Goal: Task Accomplishment & Management: Complete application form

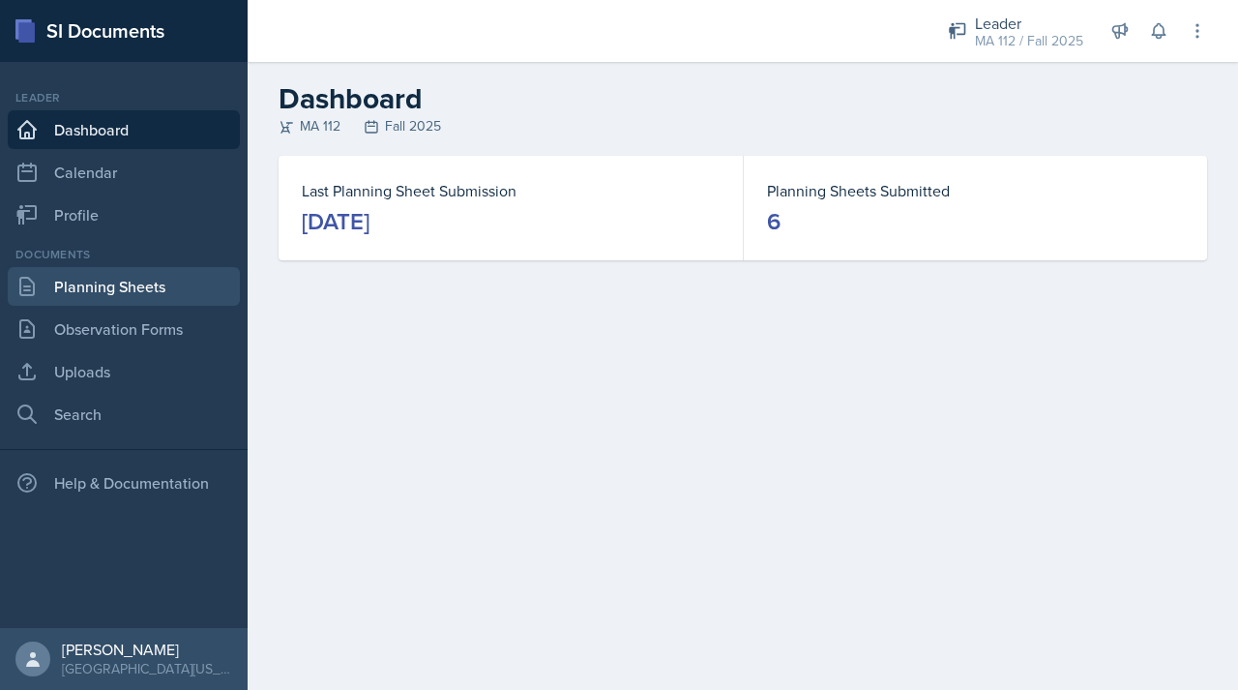
click at [84, 293] on link "Planning Sheets" at bounding box center [124, 286] width 232 height 39
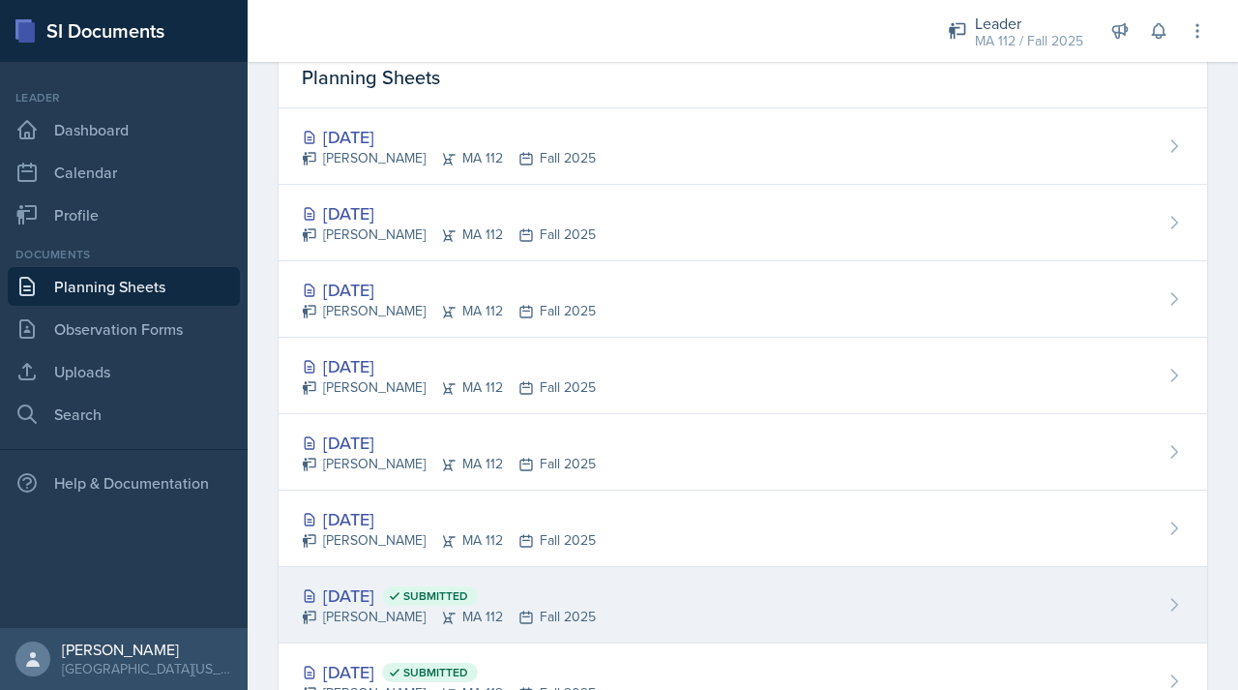
scroll to position [123, 0]
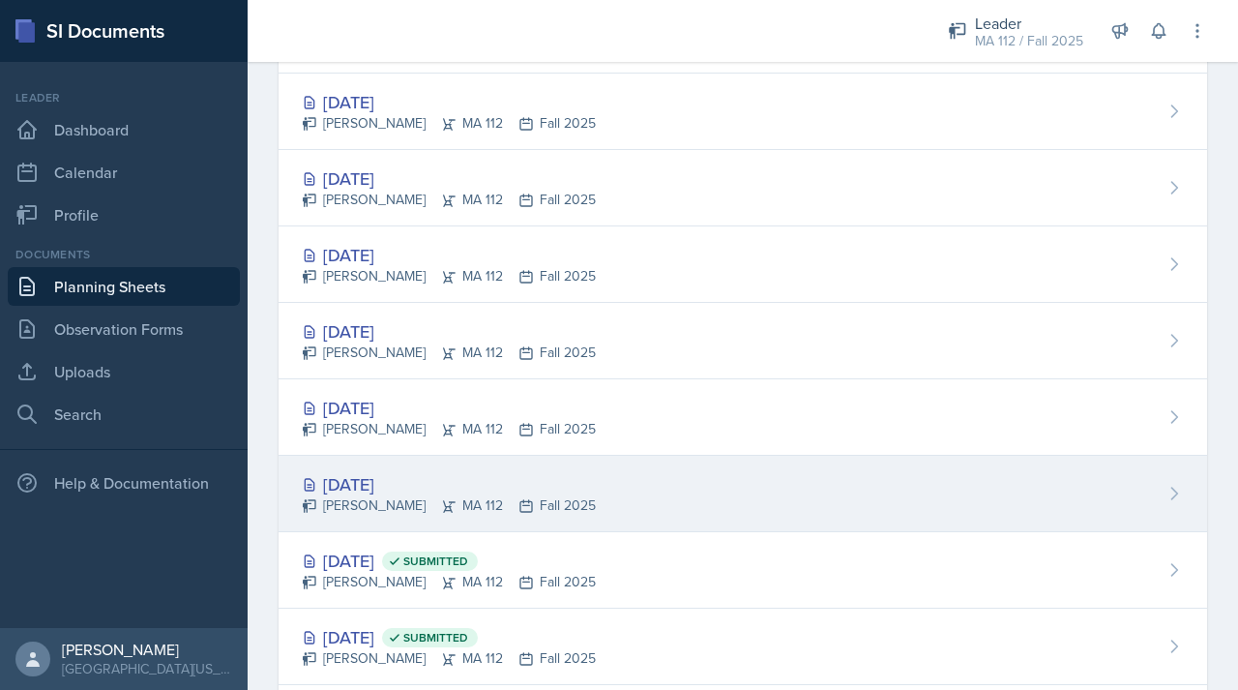
click at [380, 491] on div "[DATE]" at bounding box center [449, 484] width 294 height 26
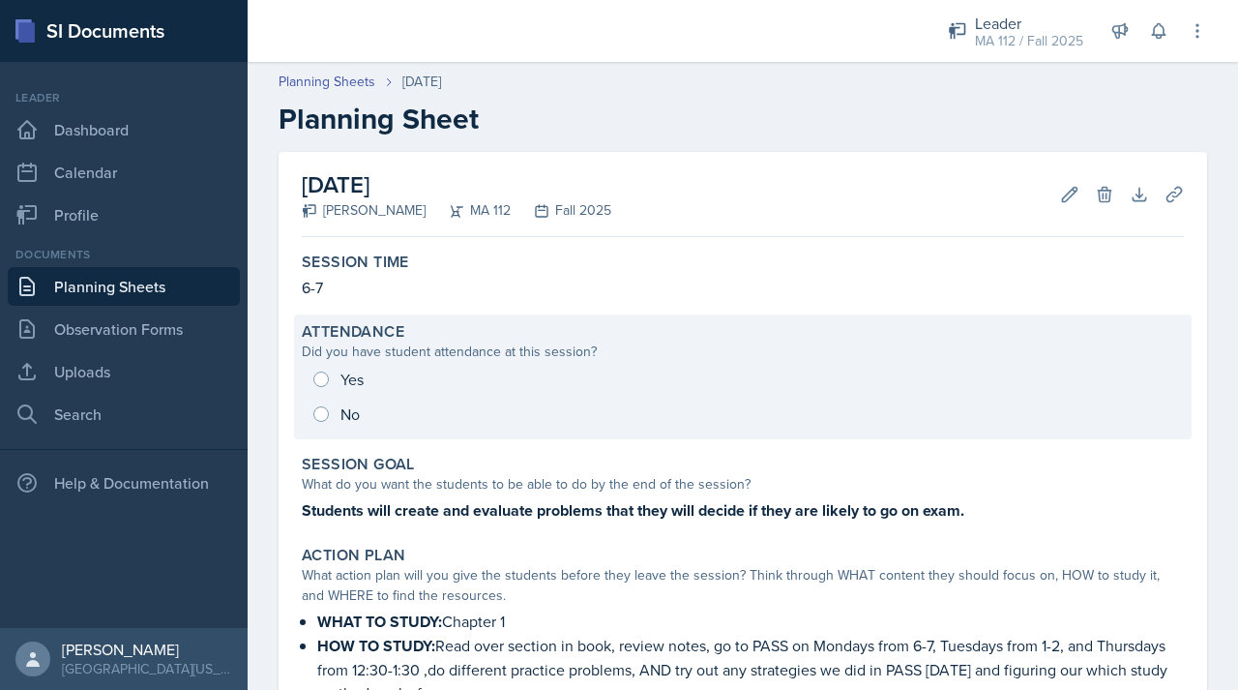
click at [319, 388] on div "Yes No" at bounding box center [743, 397] width 882 height 70
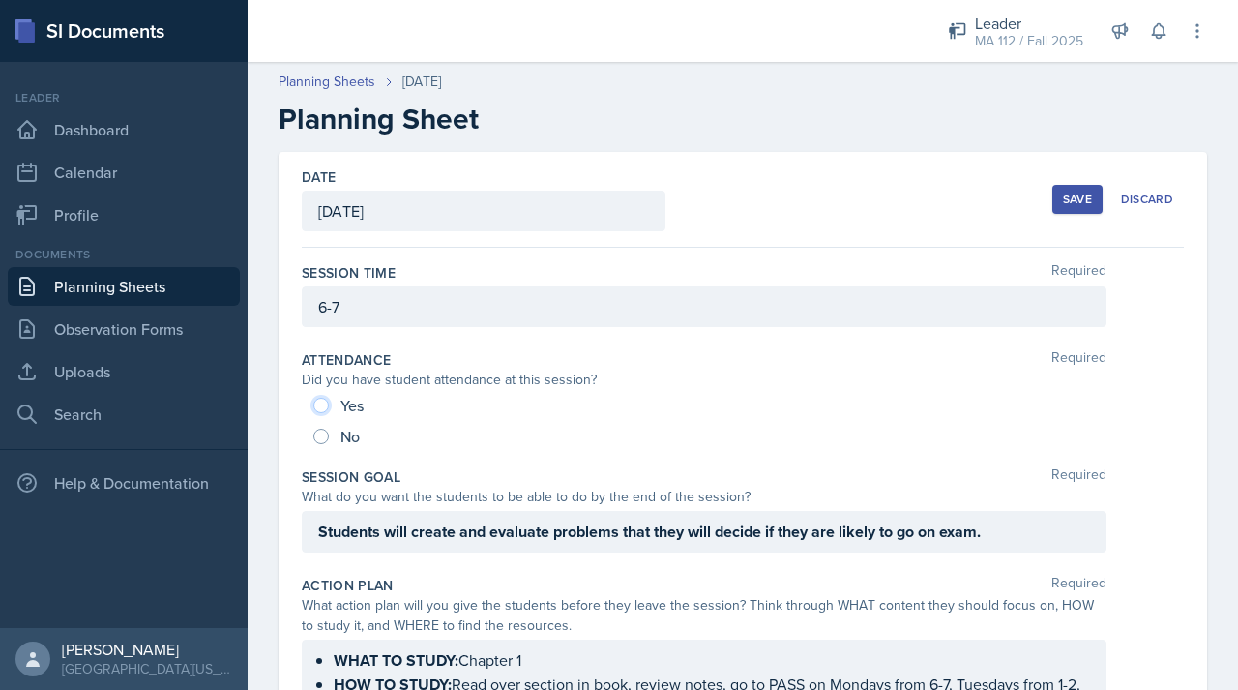
click at [321, 399] on input "Yes" at bounding box center [320, 405] width 15 height 15
radio input "true"
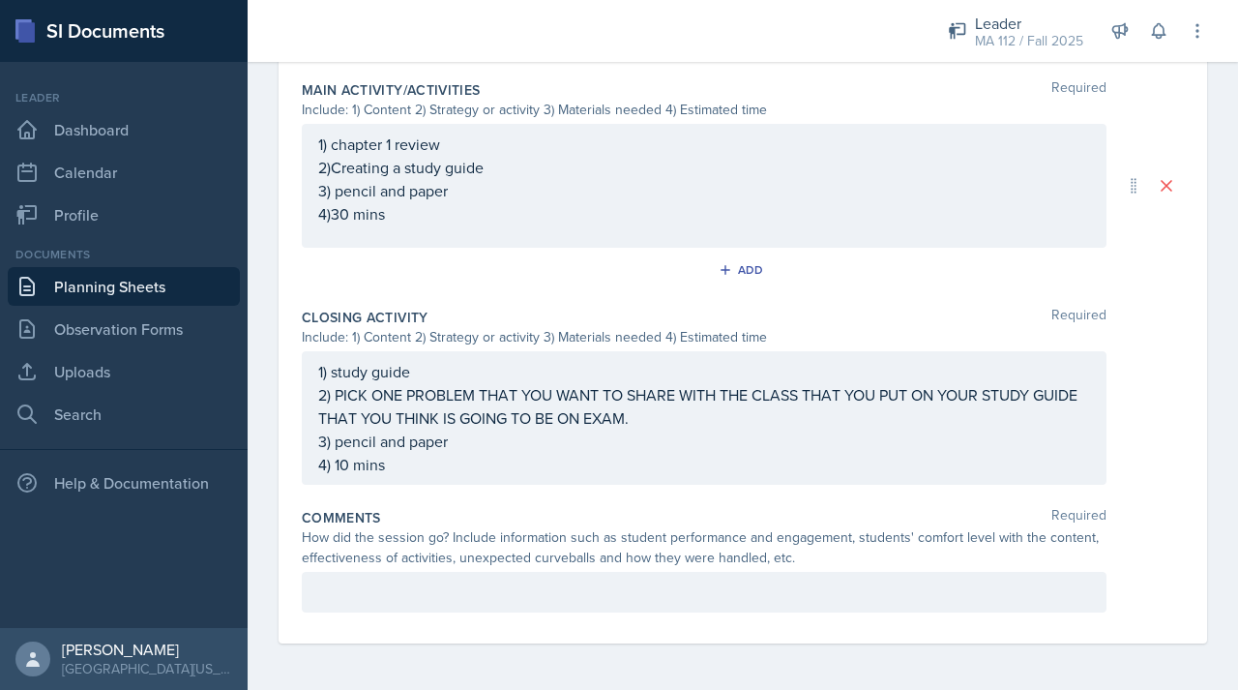
scroll to position [1044, 0]
click at [367, 583] on p at bounding box center [704, 591] width 772 height 23
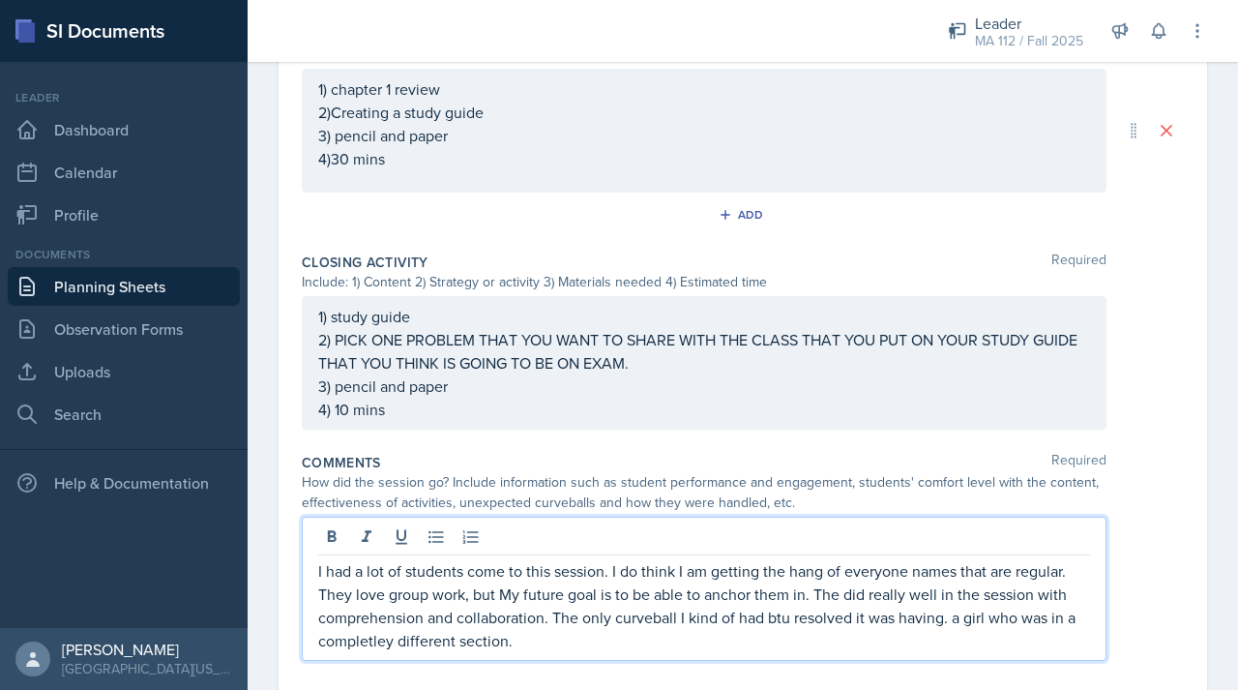
click at [379, 652] on p "I had a lot of students come to this session. I do think I am getting the hang …" at bounding box center [704, 605] width 772 height 93
click at [575, 652] on p "I had a lot of students come to this session. I do think I am getting the hang …" at bounding box center [704, 605] width 772 height 93
click at [789, 640] on p "I had a lot of students come to this session. I do think I am getting the hang …" at bounding box center [704, 605] width 772 height 93
click at [665, 652] on p "I had a lot of students come to this session. I do think I am getting the hang …" at bounding box center [704, 605] width 772 height 93
click at [954, 648] on p "I had a lot of students come to this session. I do think I am getting the hang …" at bounding box center [704, 605] width 772 height 93
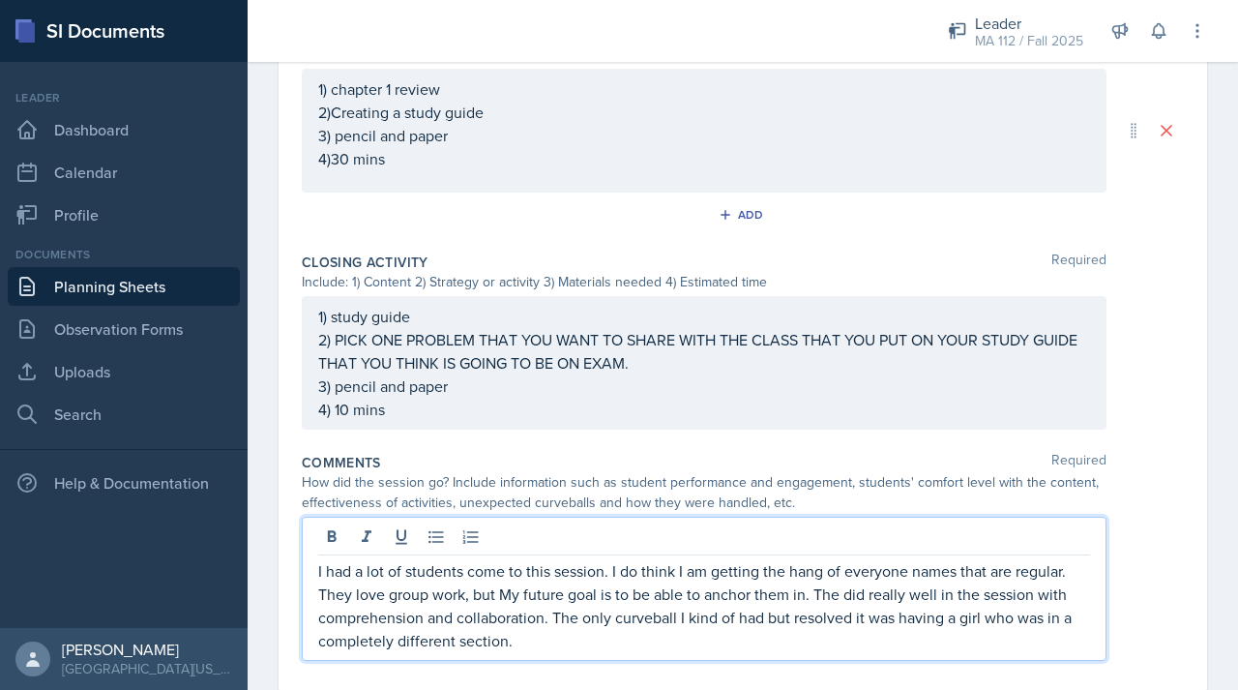
click at [693, 676] on div "Comments Required How did the session go? Include information such as student p…" at bounding box center [743, 560] width 882 height 231
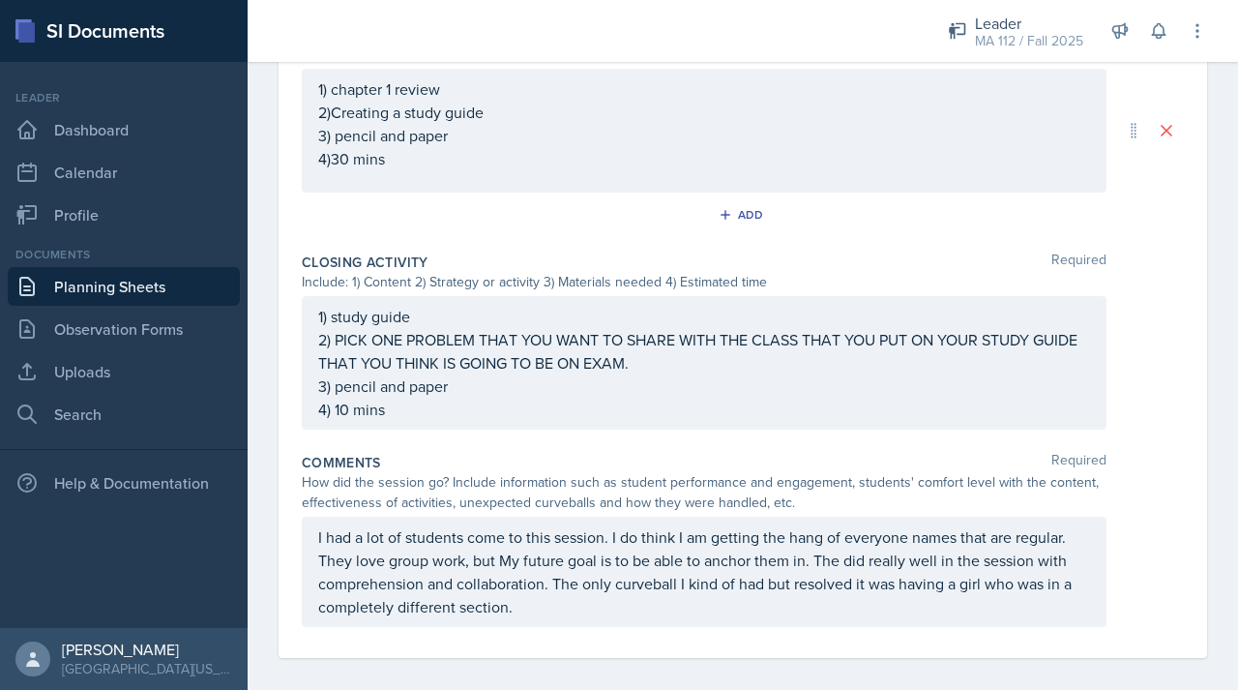
click at [672, 627] on div "I had a lot of students come to this session. I do think I am getting the hang …" at bounding box center [704, 572] width 805 height 110
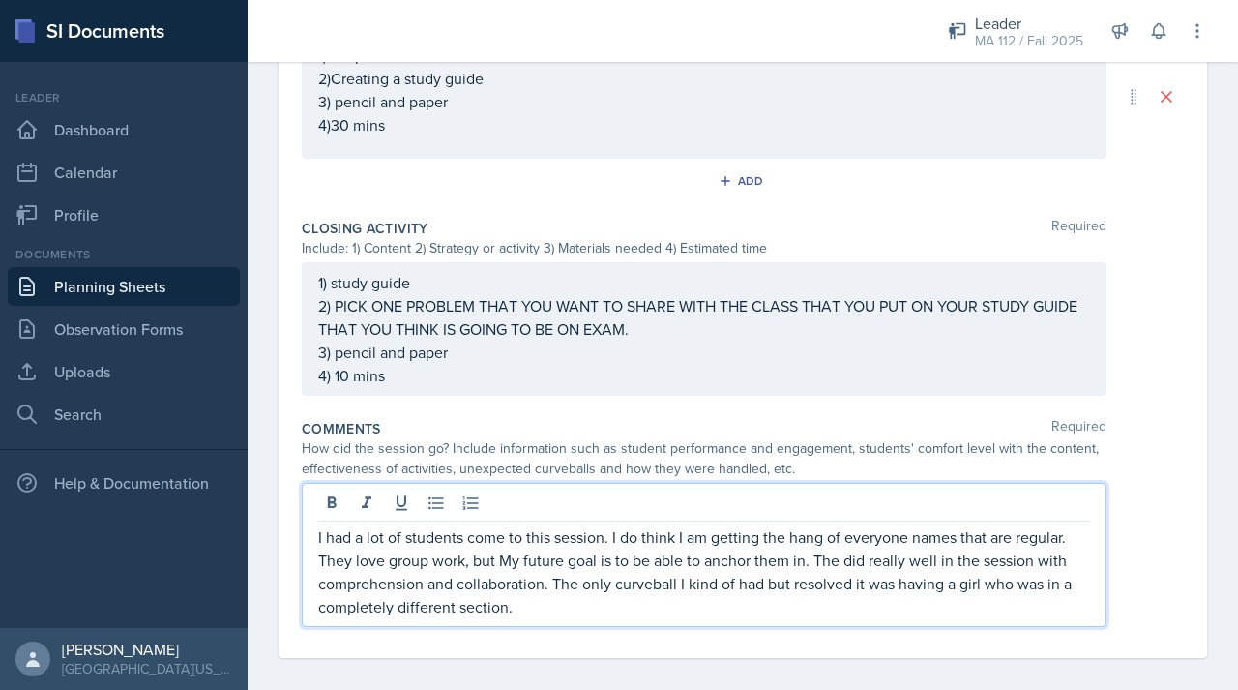
click at [636, 618] on p "I had a lot of students come to this session. I do think I am getting the hang …" at bounding box center [704, 571] width 772 height 93
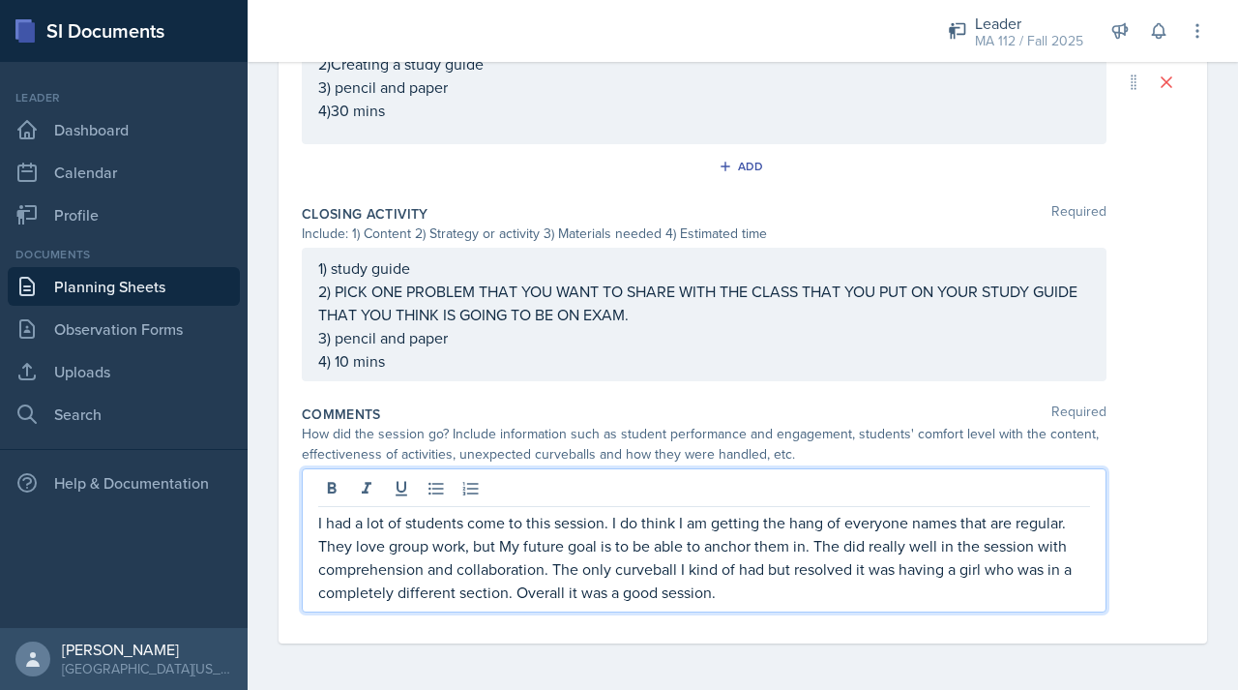
scroll to position [0, 0]
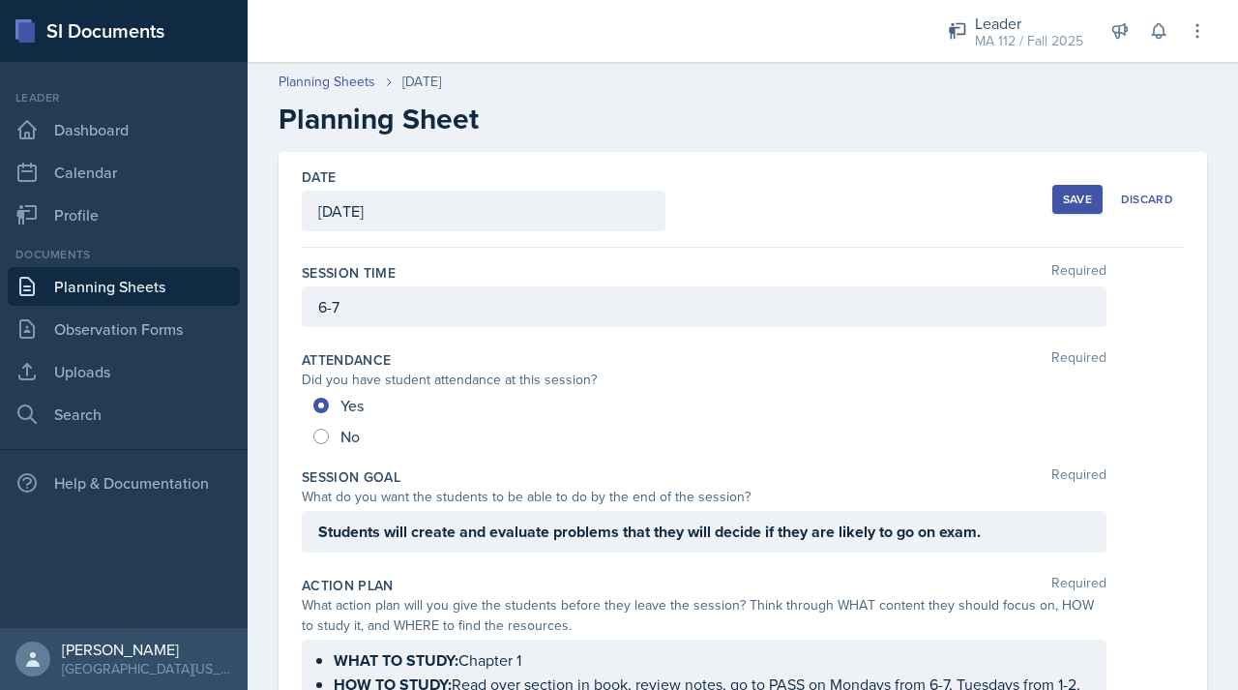
click at [1063, 199] on div "Save" at bounding box center [1077, 199] width 29 height 15
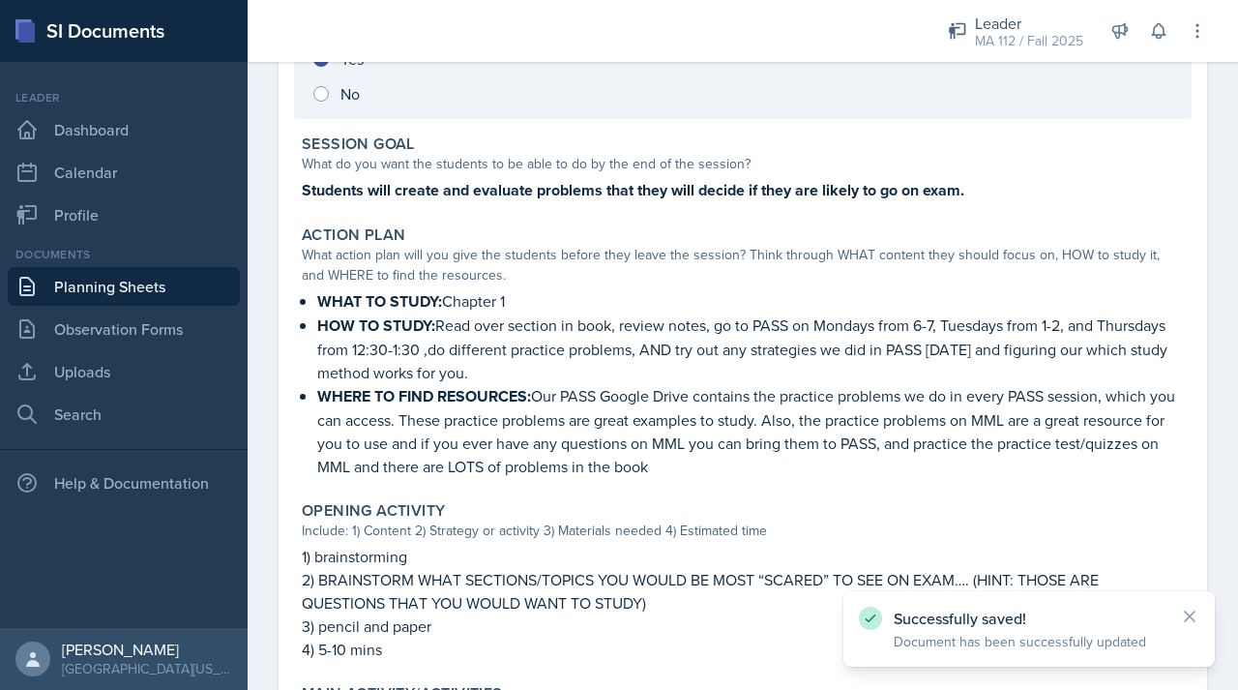
scroll to position [945, 0]
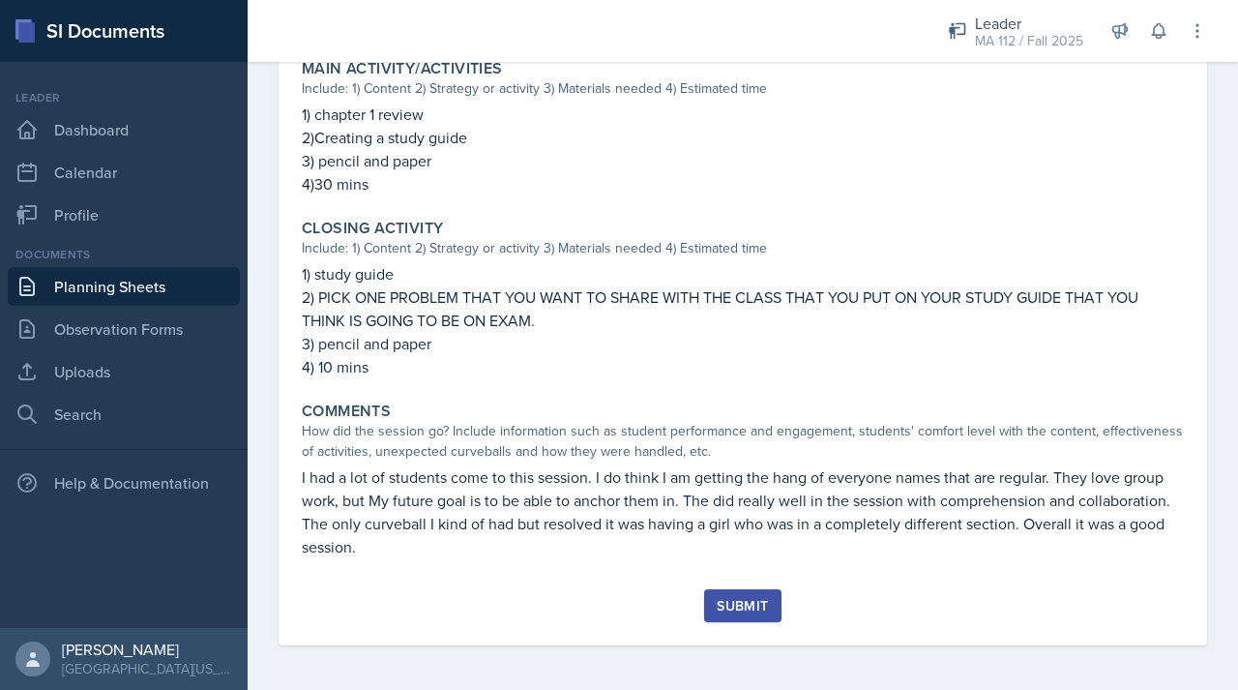
click at [746, 603] on div "Submit" at bounding box center [742, 605] width 51 height 15
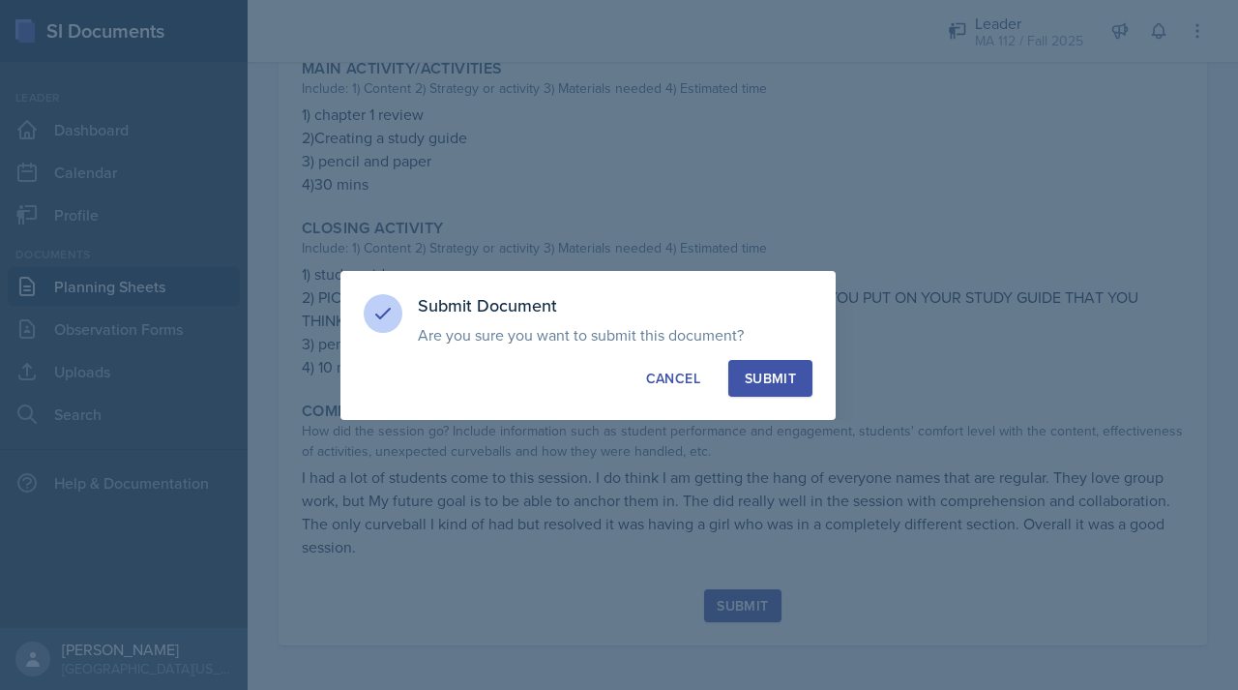
click at [763, 390] on button "Submit" at bounding box center [770, 378] width 84 height 37
radio input "true"
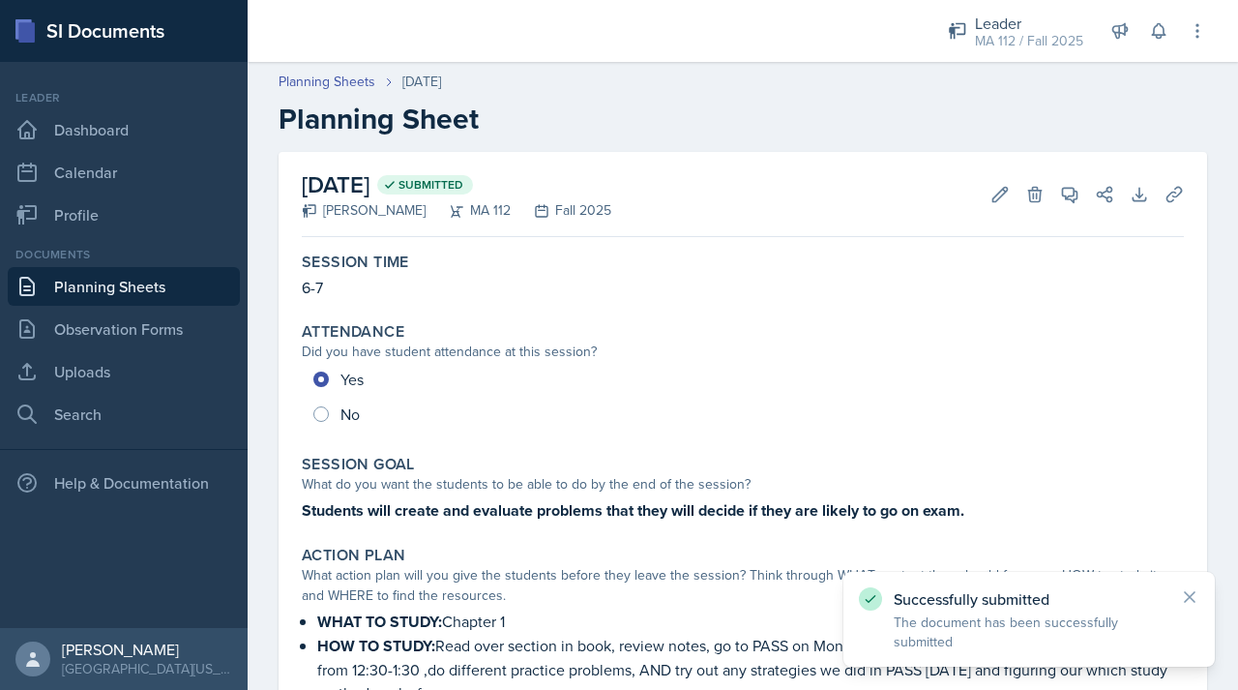
scroll to position [3, 0]
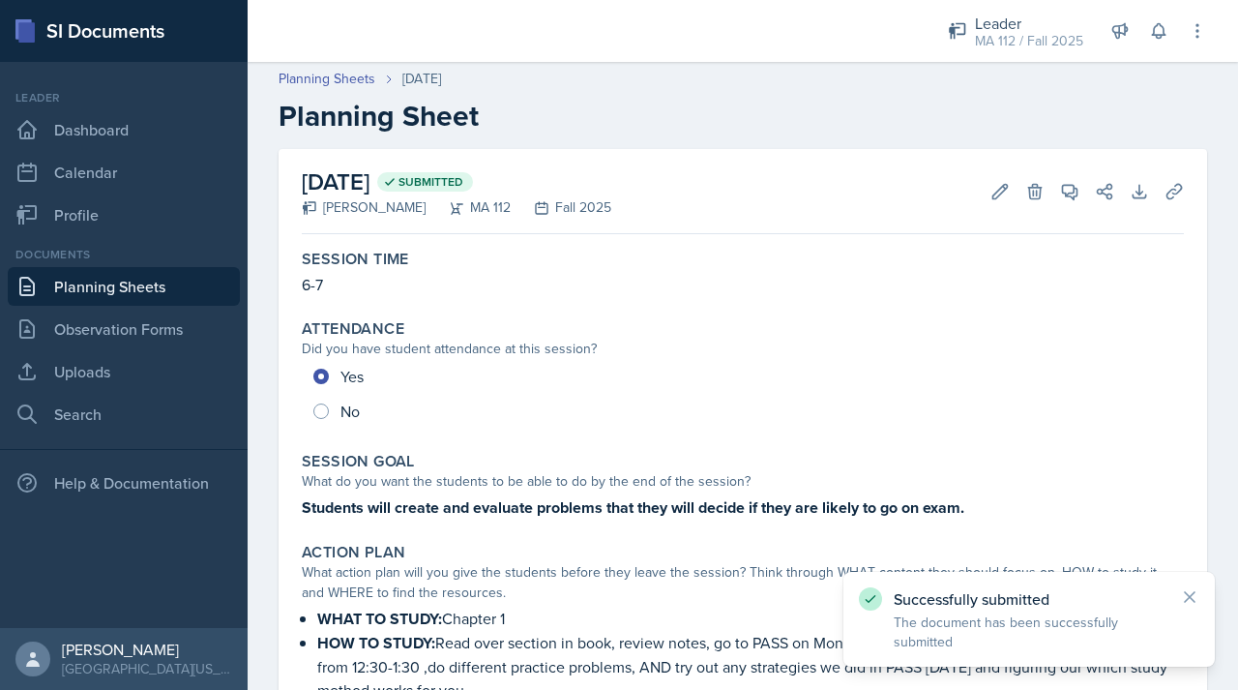
click at [127, 283] on link "Planning Sheets" at bounding box center [124, 286] width 232 height 39
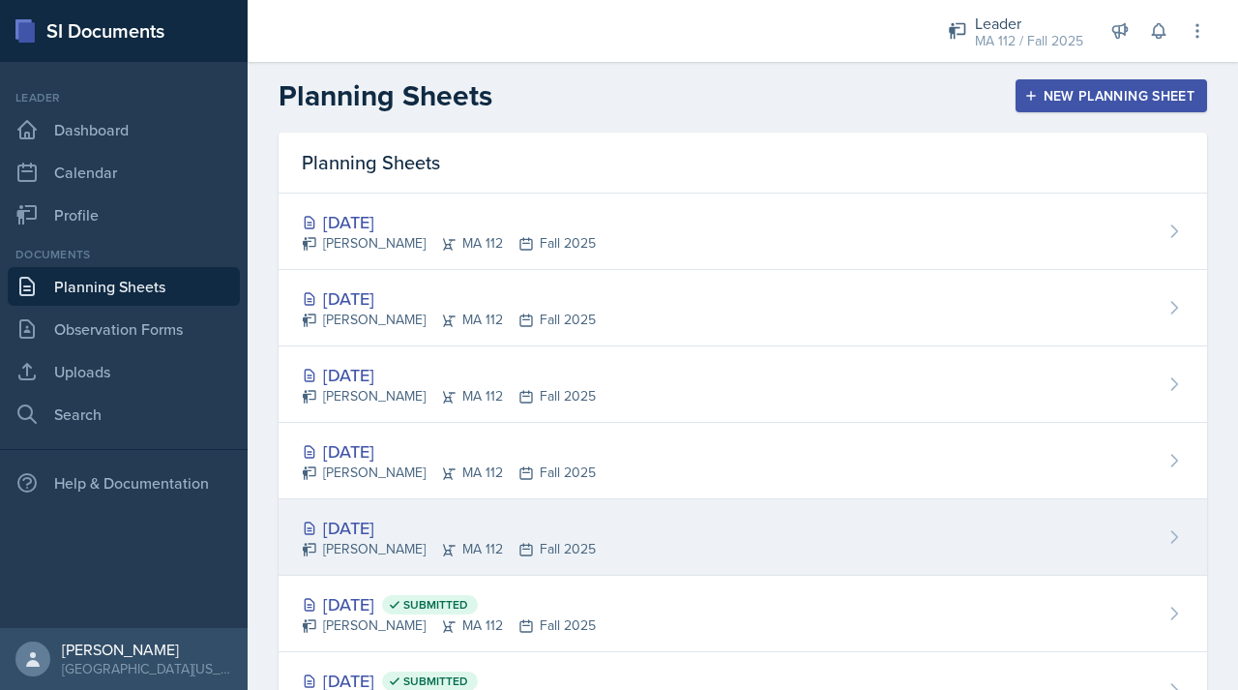
click at [360, 528] on div "[DATE]" at bounding box center [449, 528] width 294 height 26
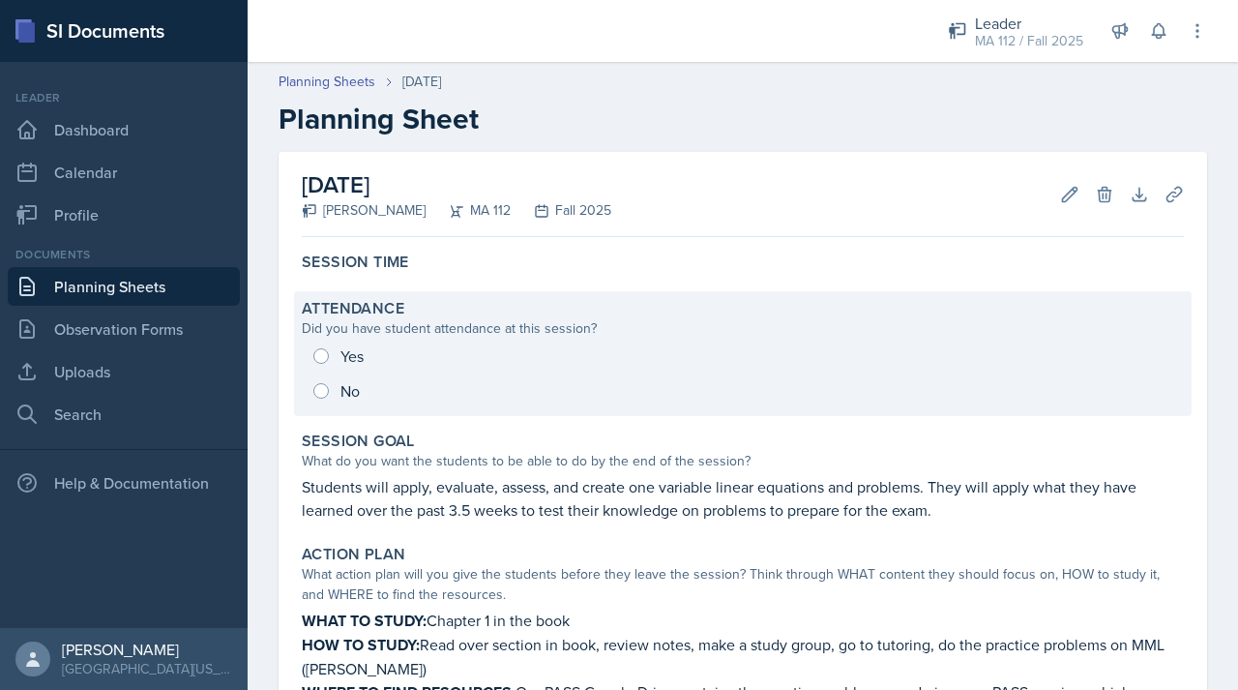
click at [358, 362] on div "Yes No" at bounding box center [743, 374] width 882 height 70
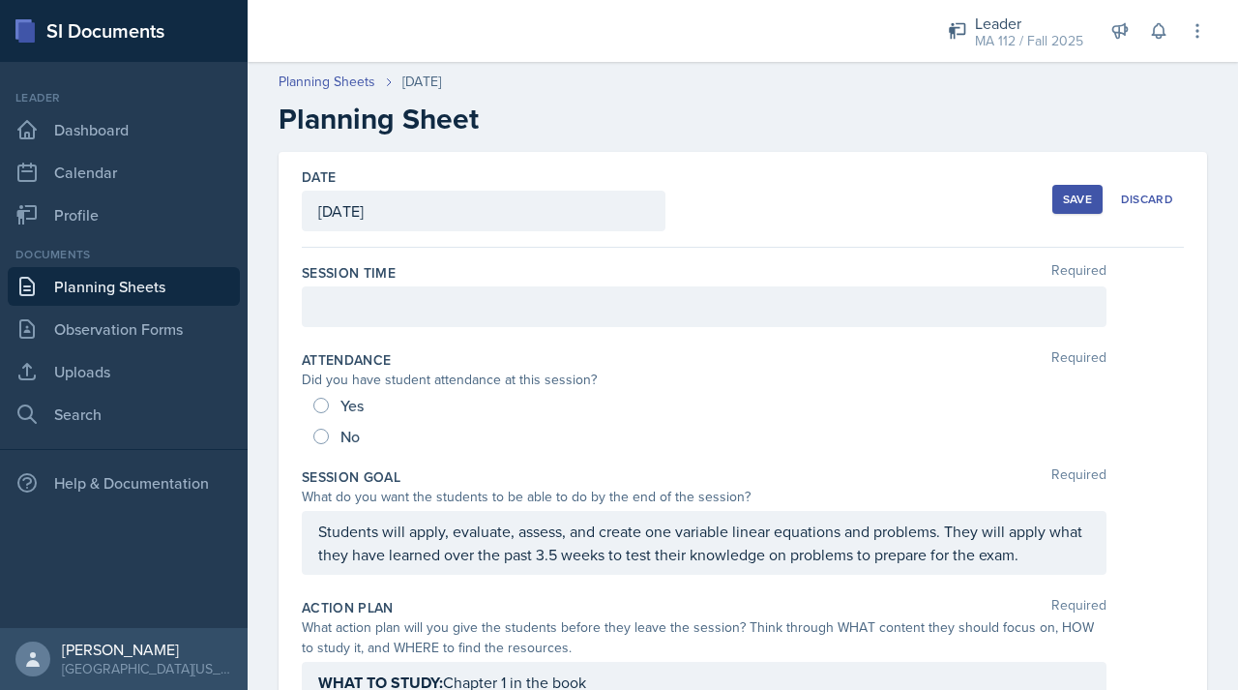
click at [352, 411] on span "Yes" at bounding box center [352, 405] width 23 height 19
click at [329, 411] on input "Yes" at bounding box center [320, 405] width 15 height 15
radio input "true"
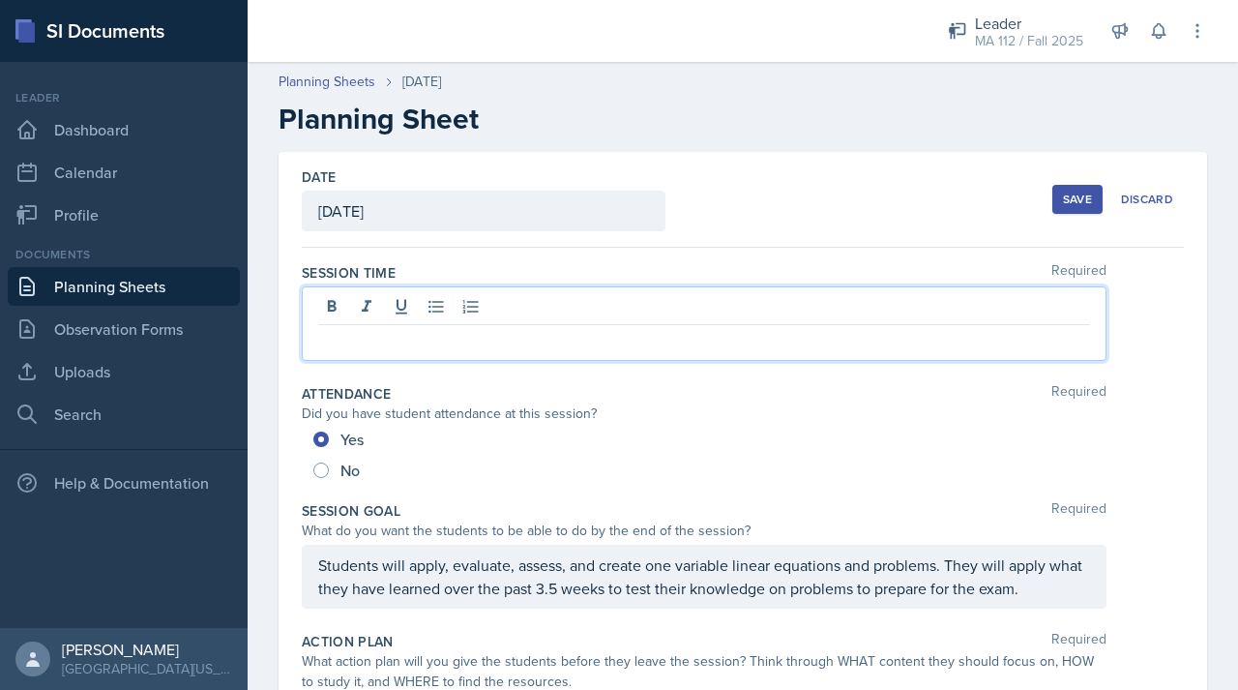
click at [395, 307] on div at bounding box center [704, 323] width 805 height 74
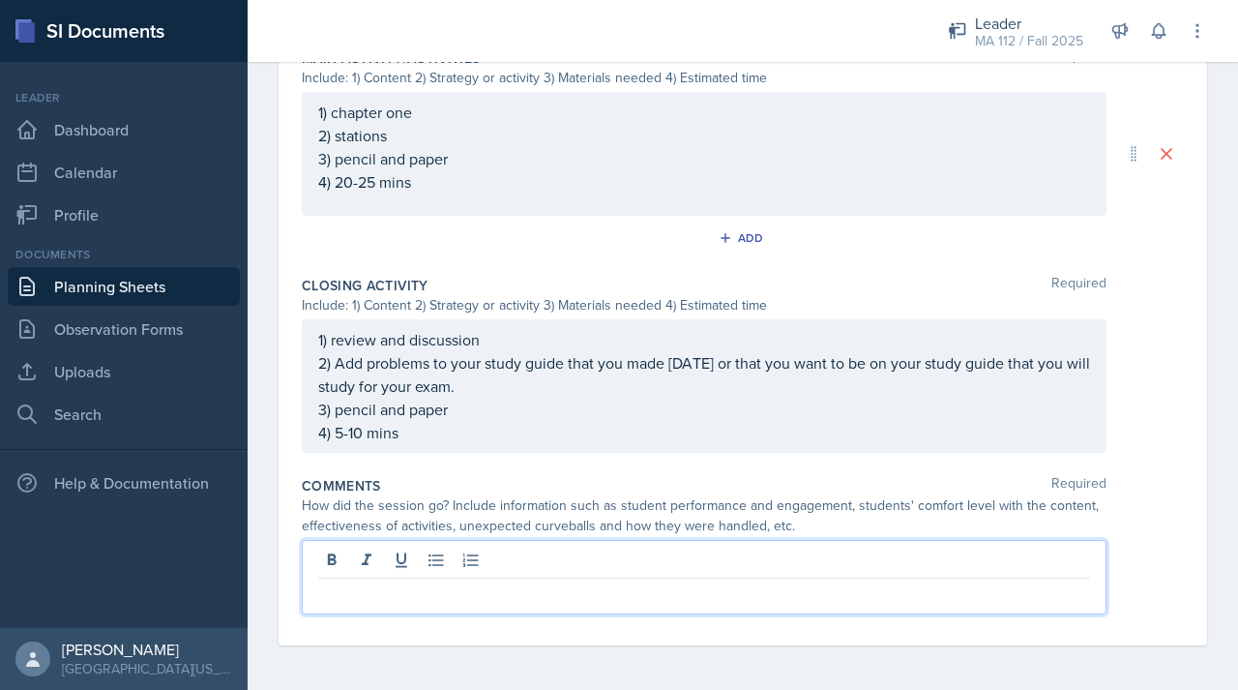
click at [455, 594] on p at bounding box center [704, 593] width 772 height 23
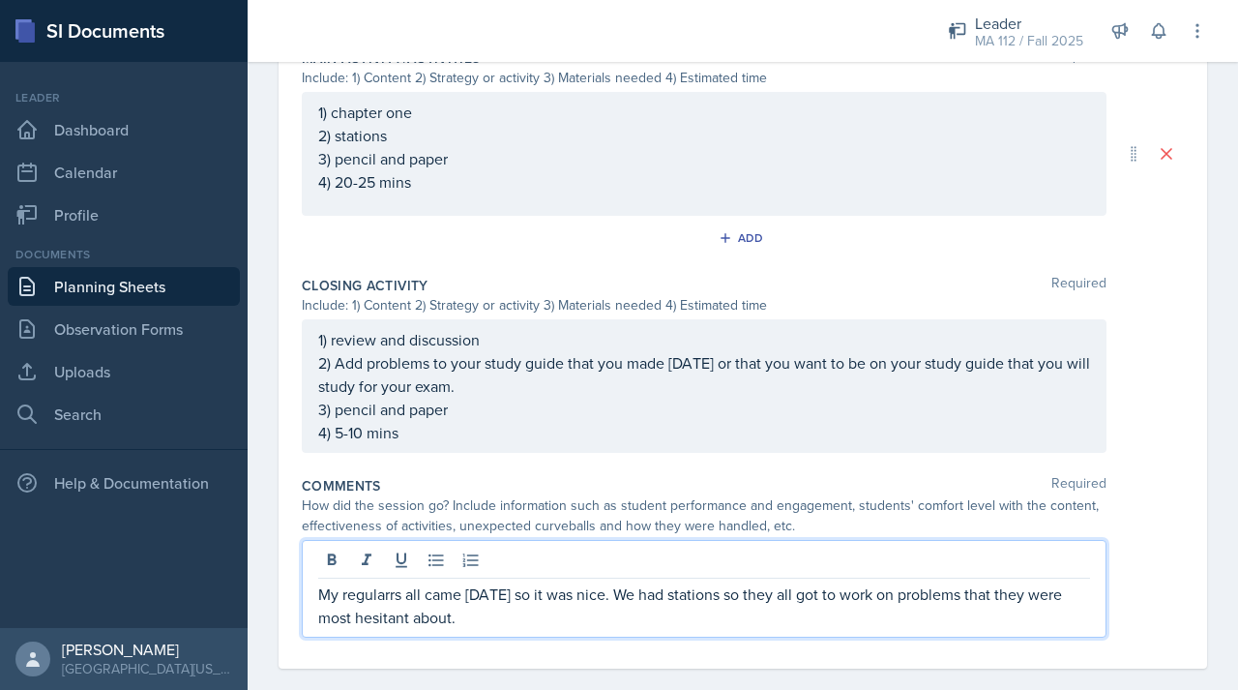
click at [401, 595] on p "My regularrs all came [DATE] so it was nice. We had stations so they all got to…" at bounding box center [704, 605] width 772 height 46
click at [399, 595] on p "My regularrs all came [DATE] so it was nice. We had stations so they all got to…" at bounding box center [704, 605] width 772 height 46
click at [530, 612] on p "My regulars all came [DATE] so it was nice. We had stations so they all got to …" at bounding box center [704, 605] width 772 height 46
